Goal: Information Seeking & Learning: Learn about a topic

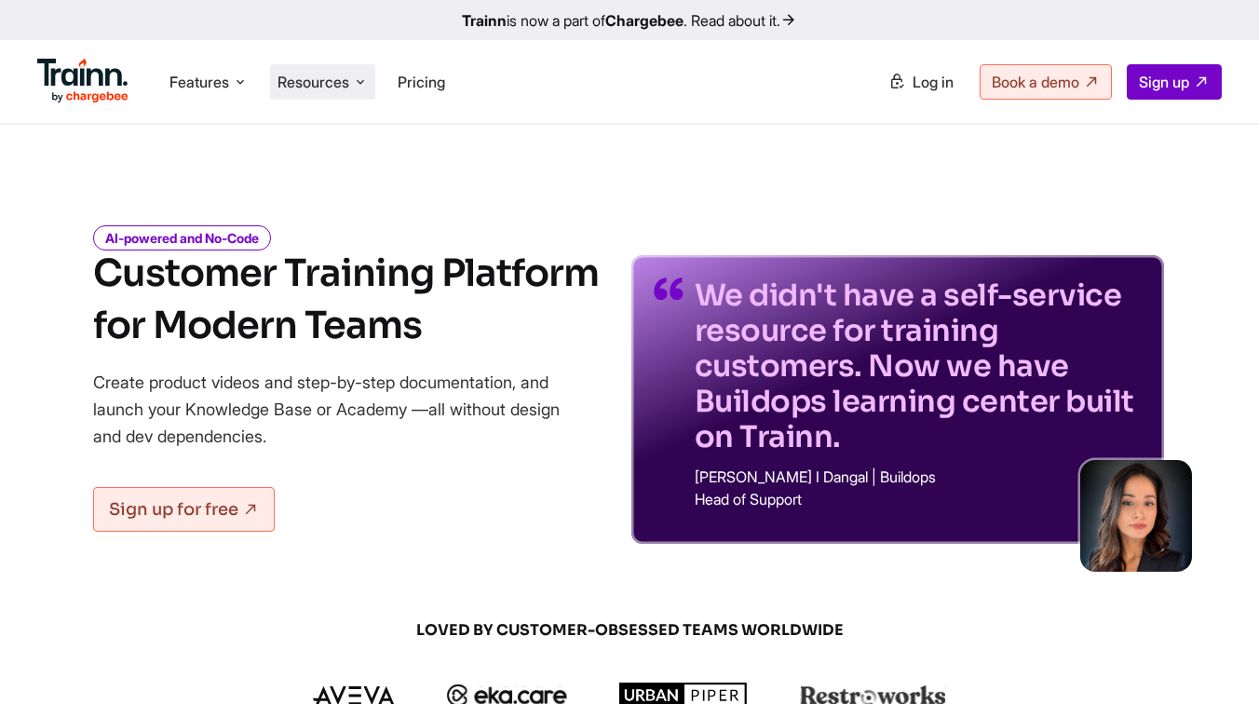
click at [296, 89] on span "Resources" at bounding box center [314, 82] width 72 height 20
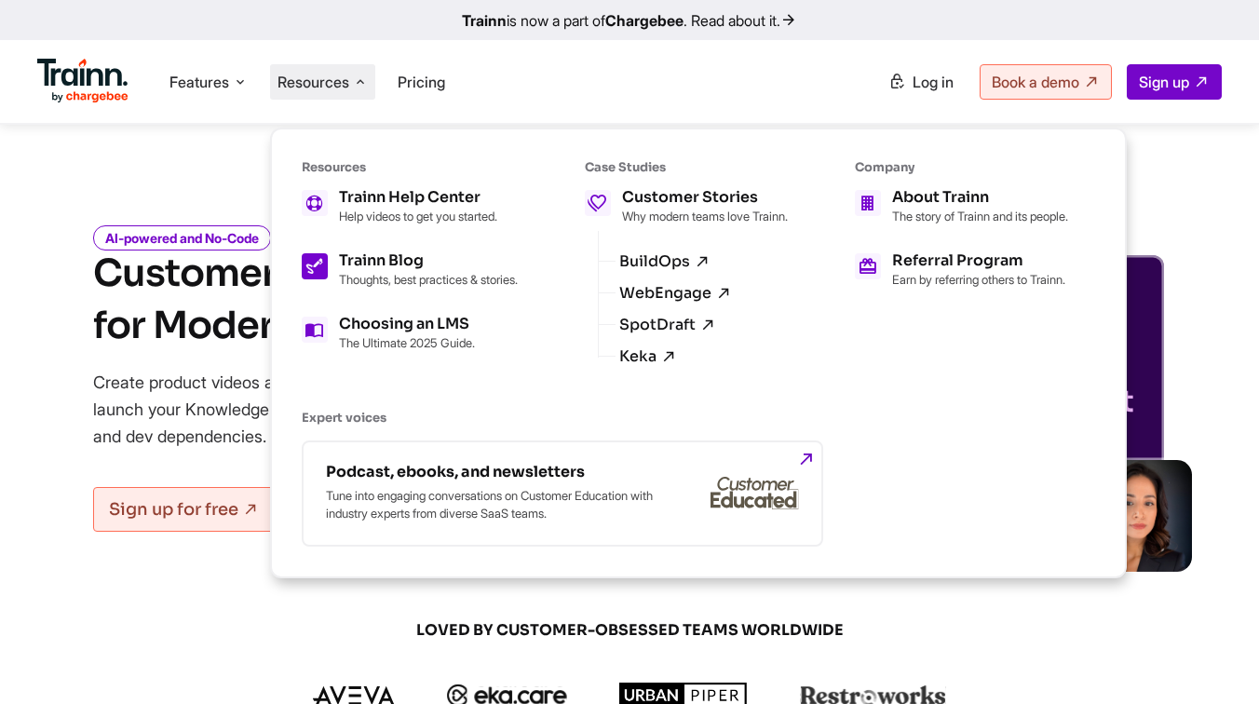
click at [381, 256] on h5 "Trainn Blog" at bounding box center [428, 260] width 179 height 15
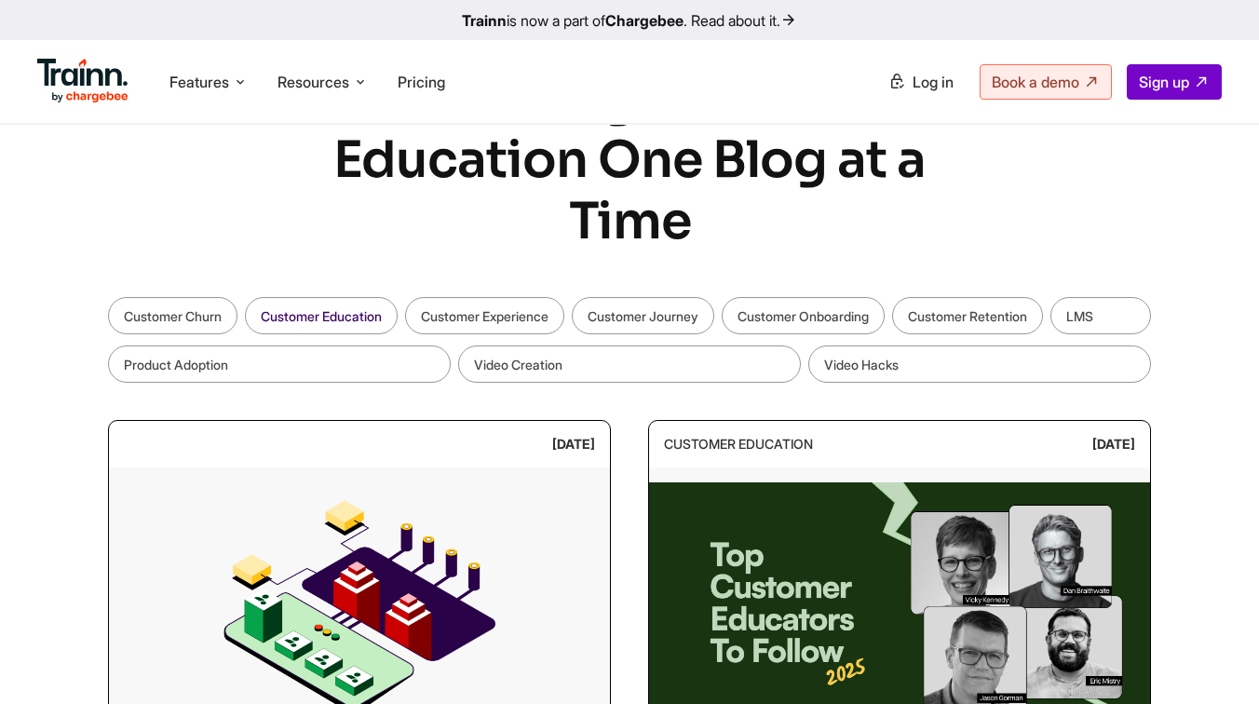
scroll to position [171, 0]
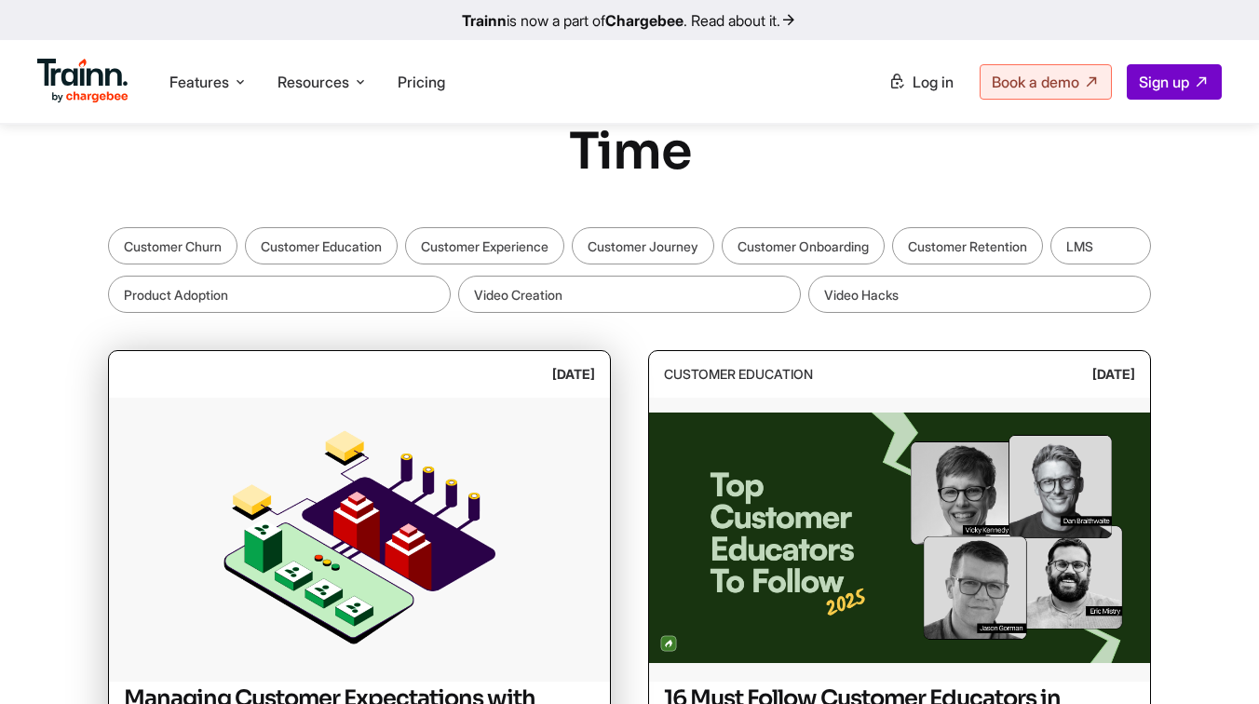
click at [368, 488] on img at bounding box center [359, 537] width 501 height 279
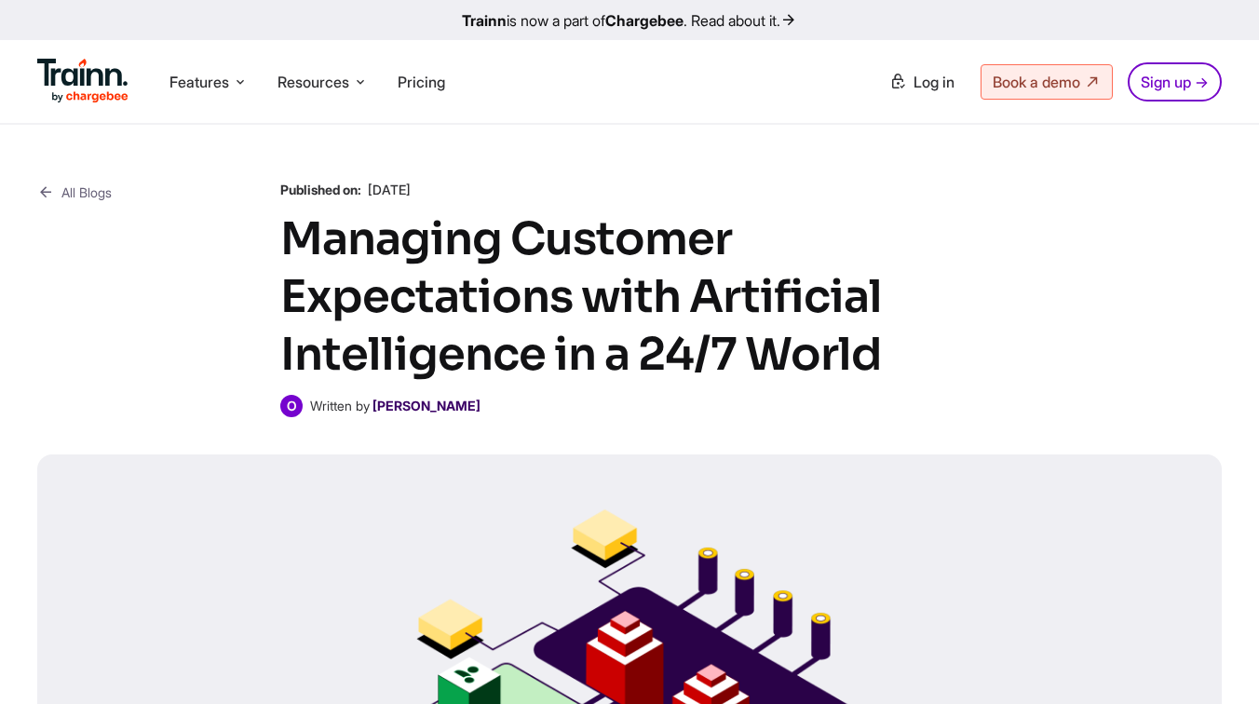
click at [401, 407] on b "[PERSON_NAME]" at bounding box center [427, 406] width 108 height 16
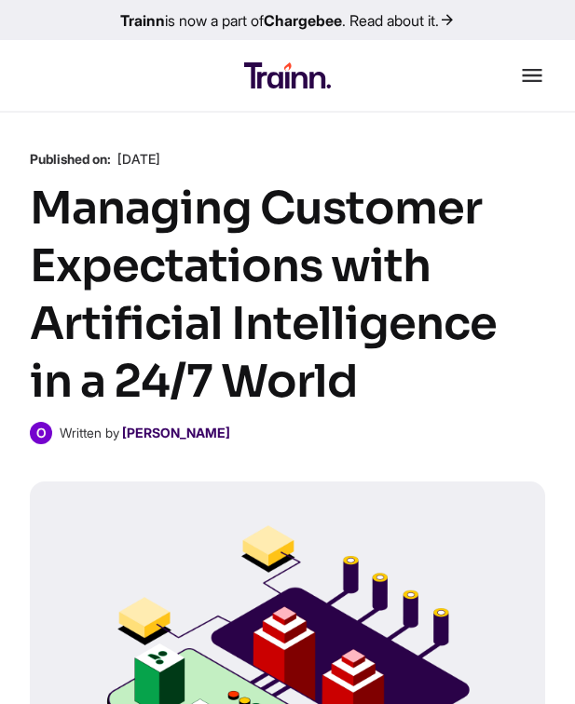
click at [185, 429] on b "[PERSON_NAME]" at bounding box center [176, 433] width 108 height 16
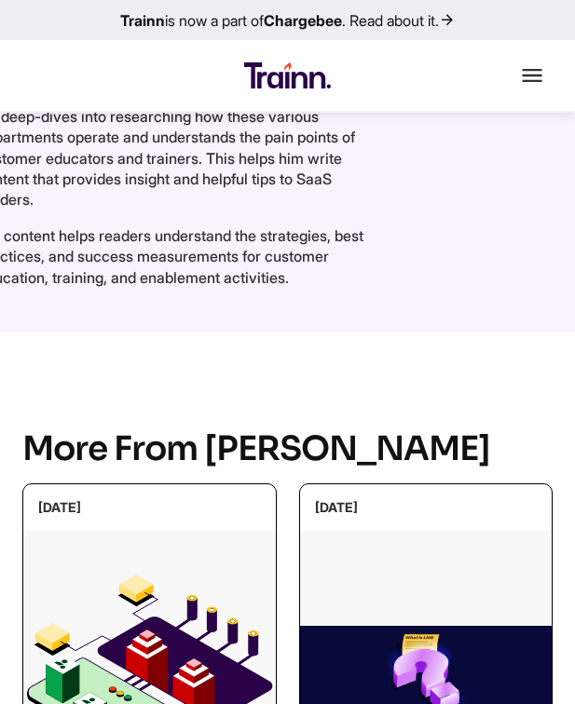
scroll to position [347, 0]
